Goal: Transaction & Acquisition: Purchase product/service

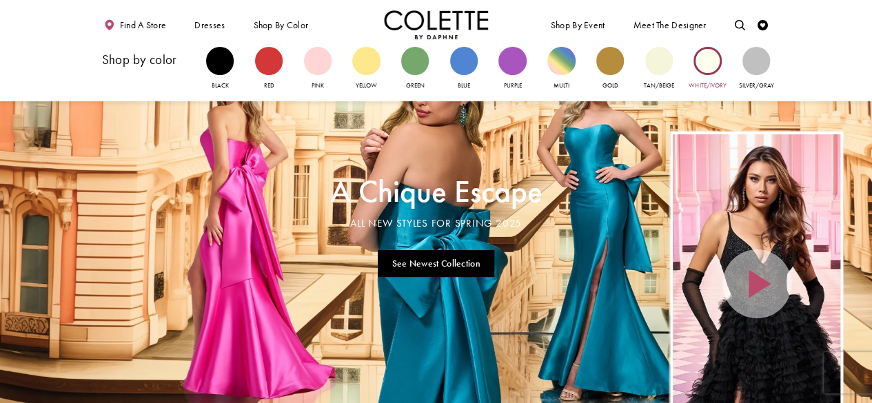
click at [701, 65] on div "Primary block" at bounding box center [707, 61] width 28 height 28
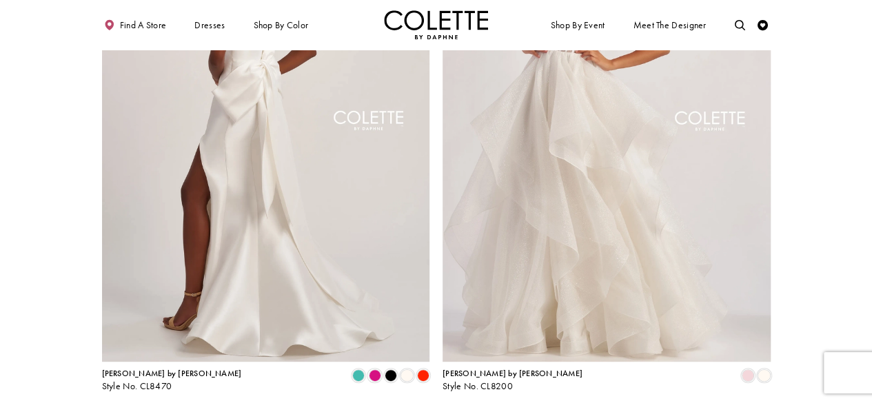
scroll to position [145, 0]
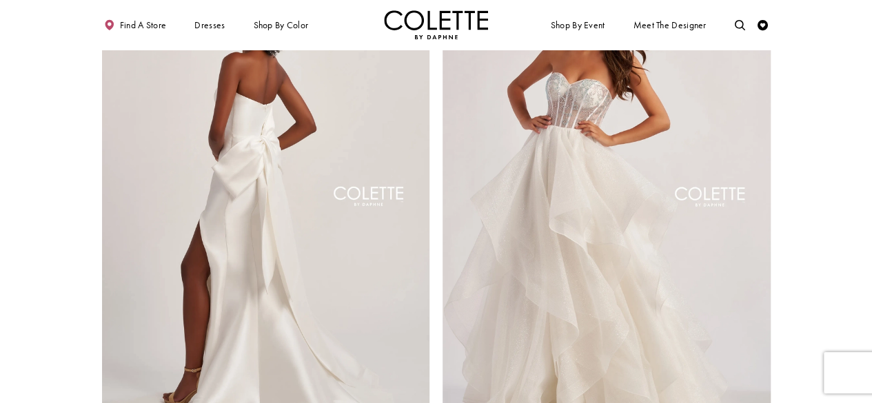
click at [338, 240] on img "Visit Colette by Daphne Style No. CL8470 Page" at bounding box center [266, 199] width 328 height 477
